Goal: Task Accomplishment & Management: Use online tool/utility

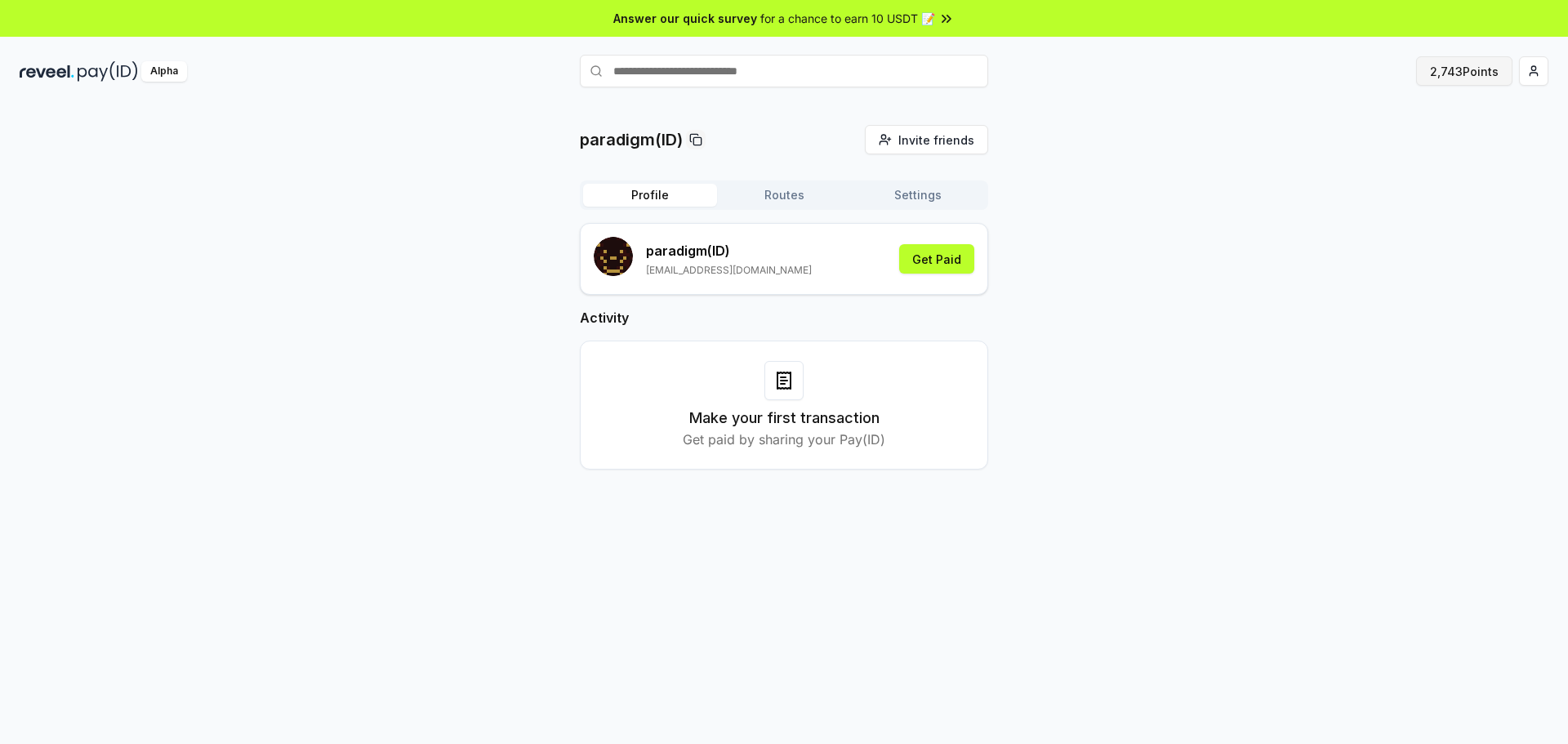
click at [1452, 75] on button "2,743 Points" at bounding box center [1463, 71] width 96 height 29
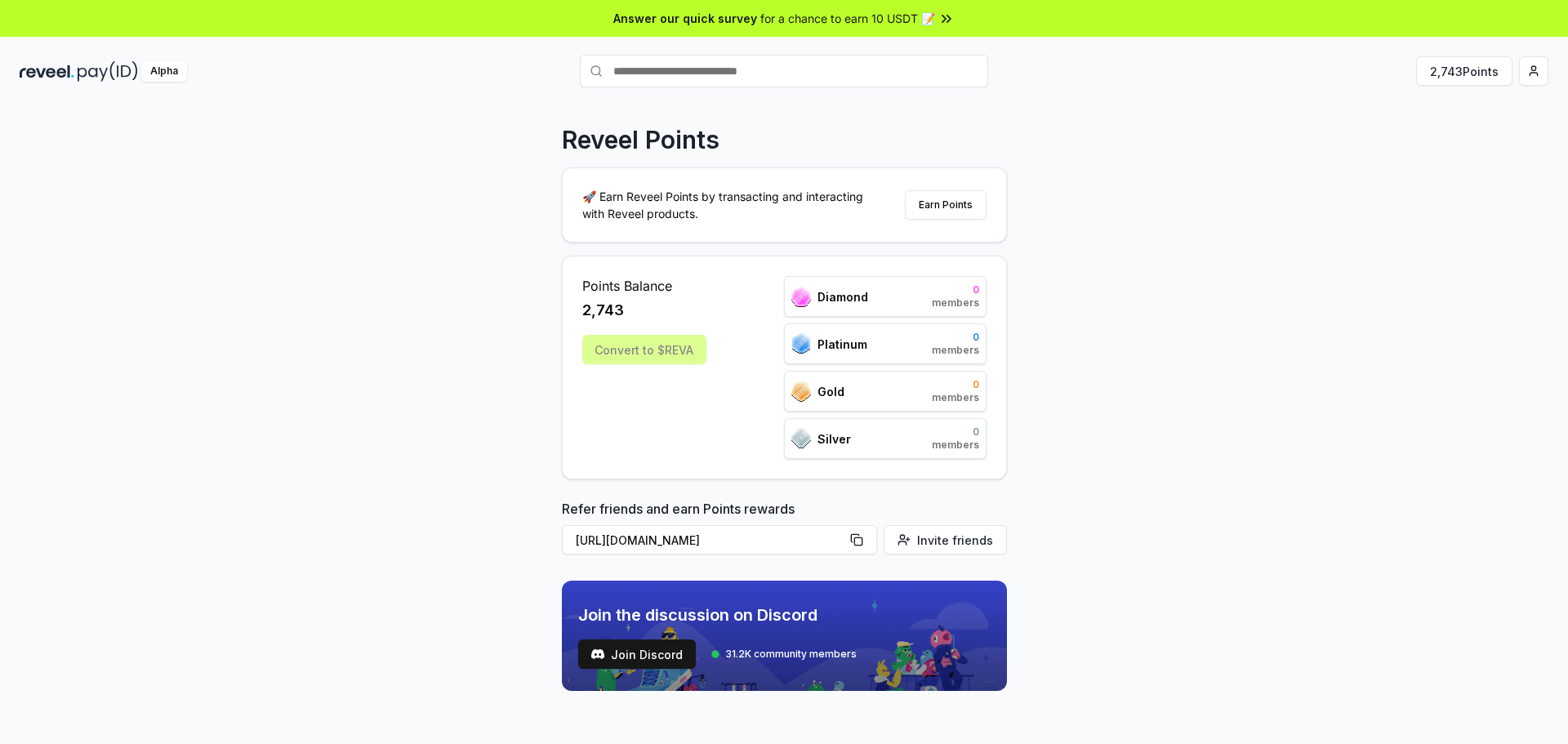
click at [638, 356] on div "Convert to $REVA" at bounding box center [644, 350] width 124 height 29
click at [655, 345] on div "Convert to $REVA" at bounding box center [644, 350] width 124 height 29
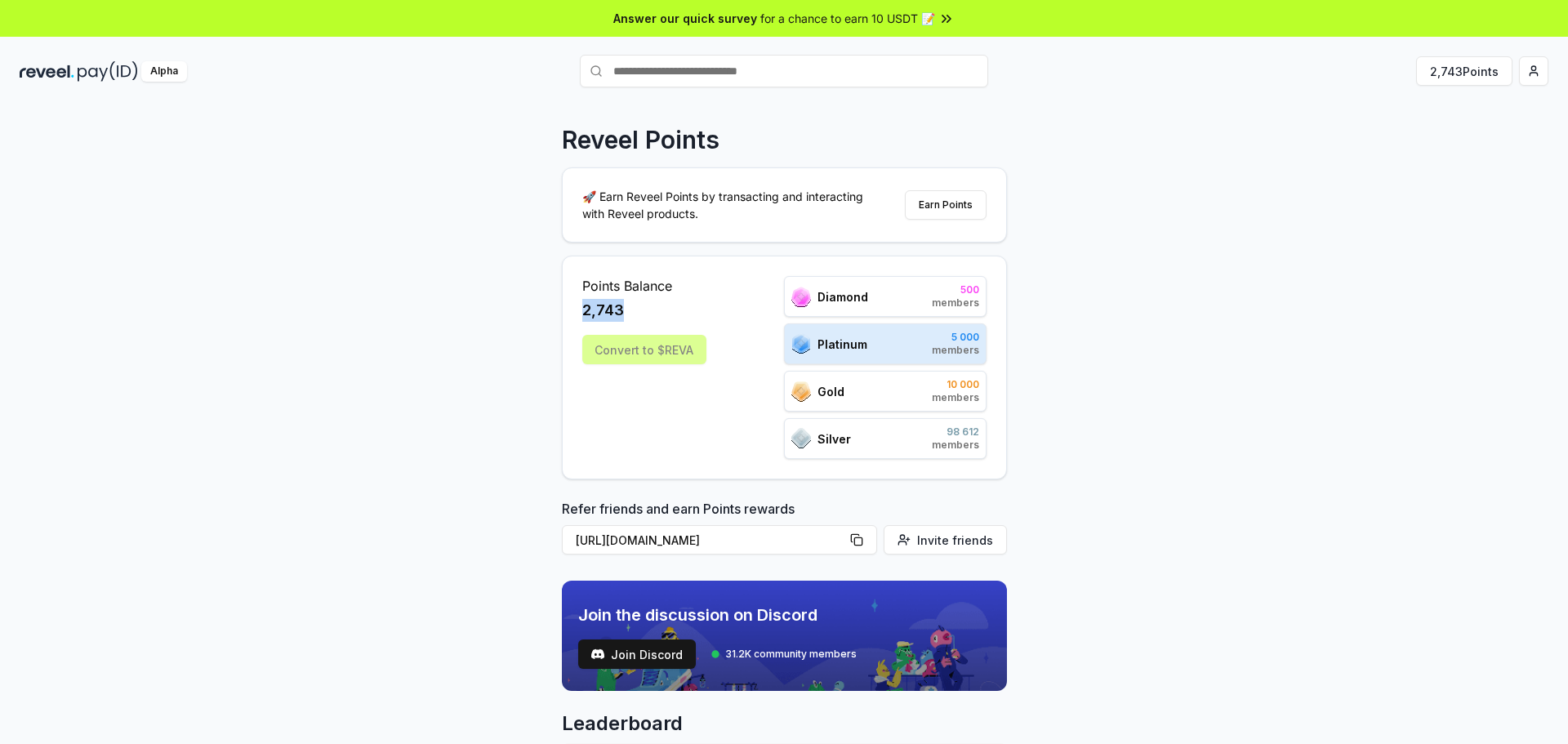
drag, startPoint x: 634, startPoint y: 305, endPoint x: 581, endPoint y: 310, distance: 53.2
click at [582, 310] on div "2,743" at bounding box center [644, 310] width 124 height 23
